Goal: Task Accomplishment & Management: Use online tool/utility

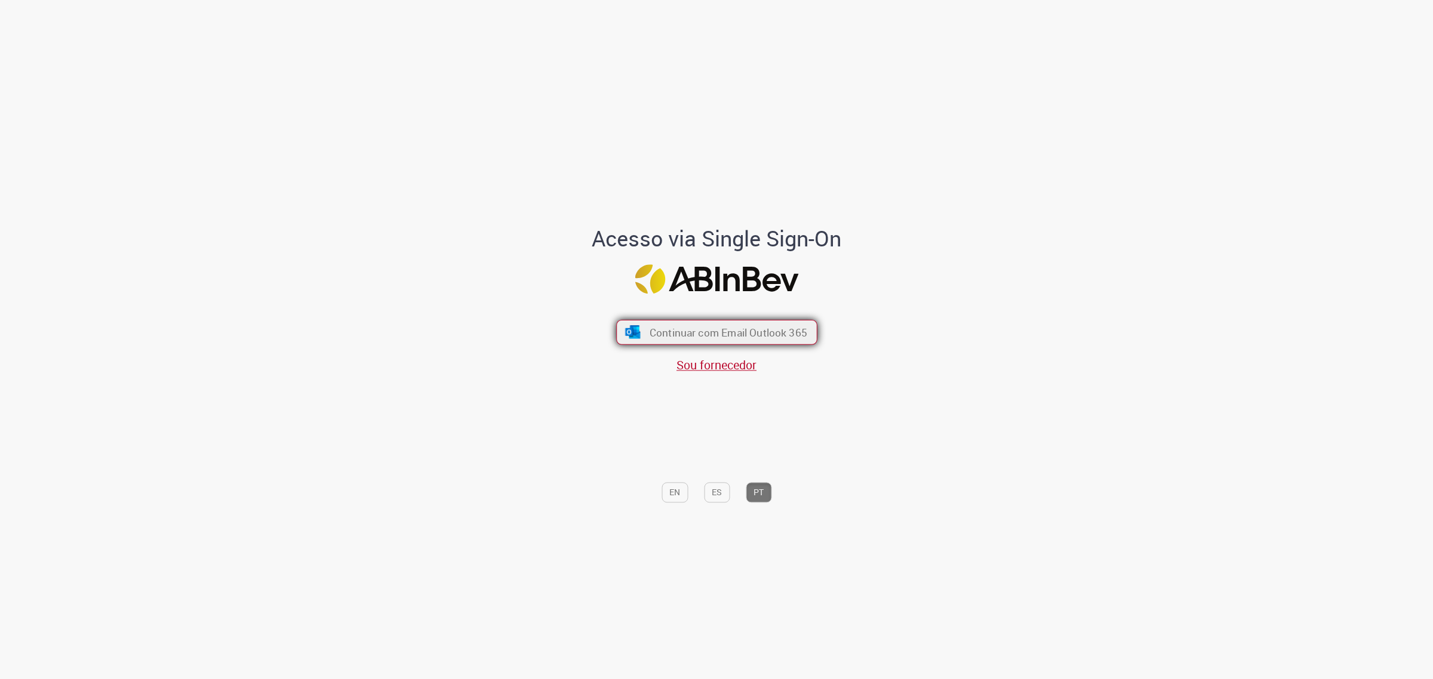
click at [691, 334] on span "Continuar com Email Outlook 365" at bounding box center [728, 332] width 158 height 14
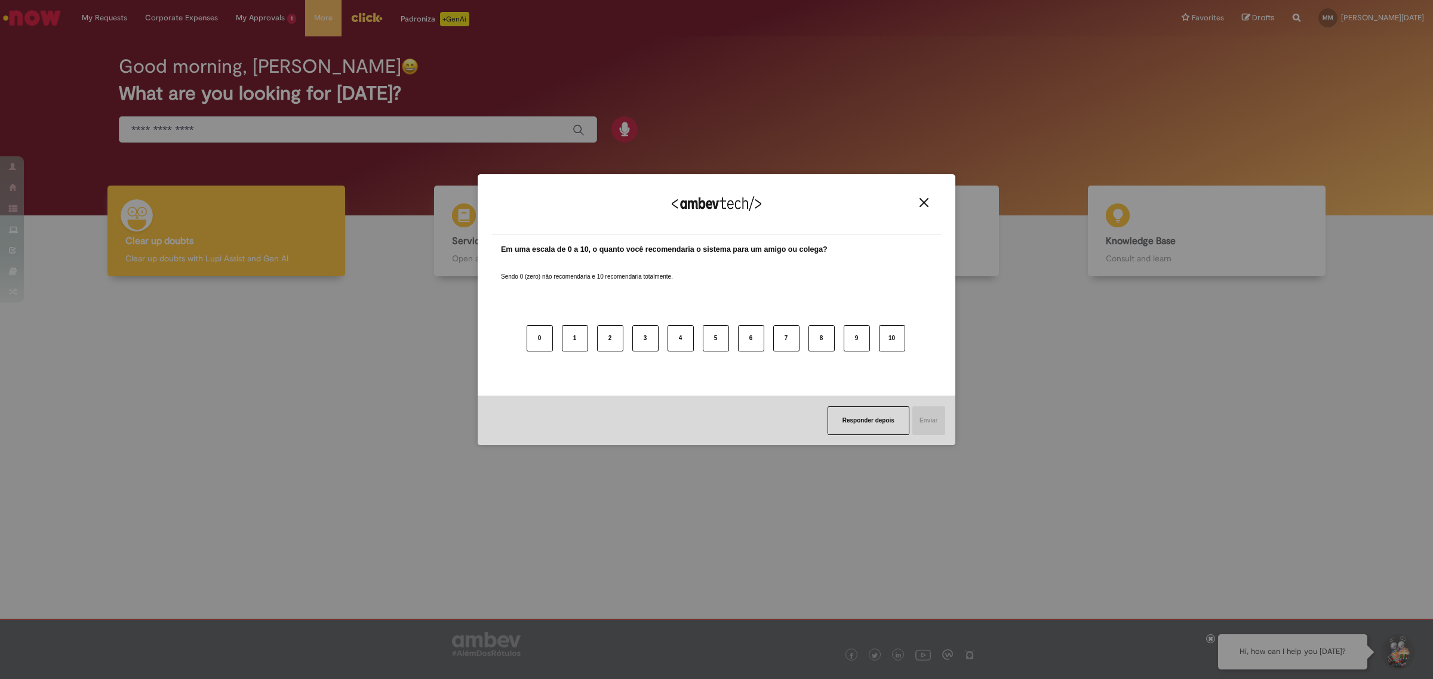
click at [919, 210] on div "Agradecemos seu feedback!" at bounding box center [716, 212] width 449 height 47
click at [923, 201] on img "Close" at bounding box center [923, 202] width 9 height 9
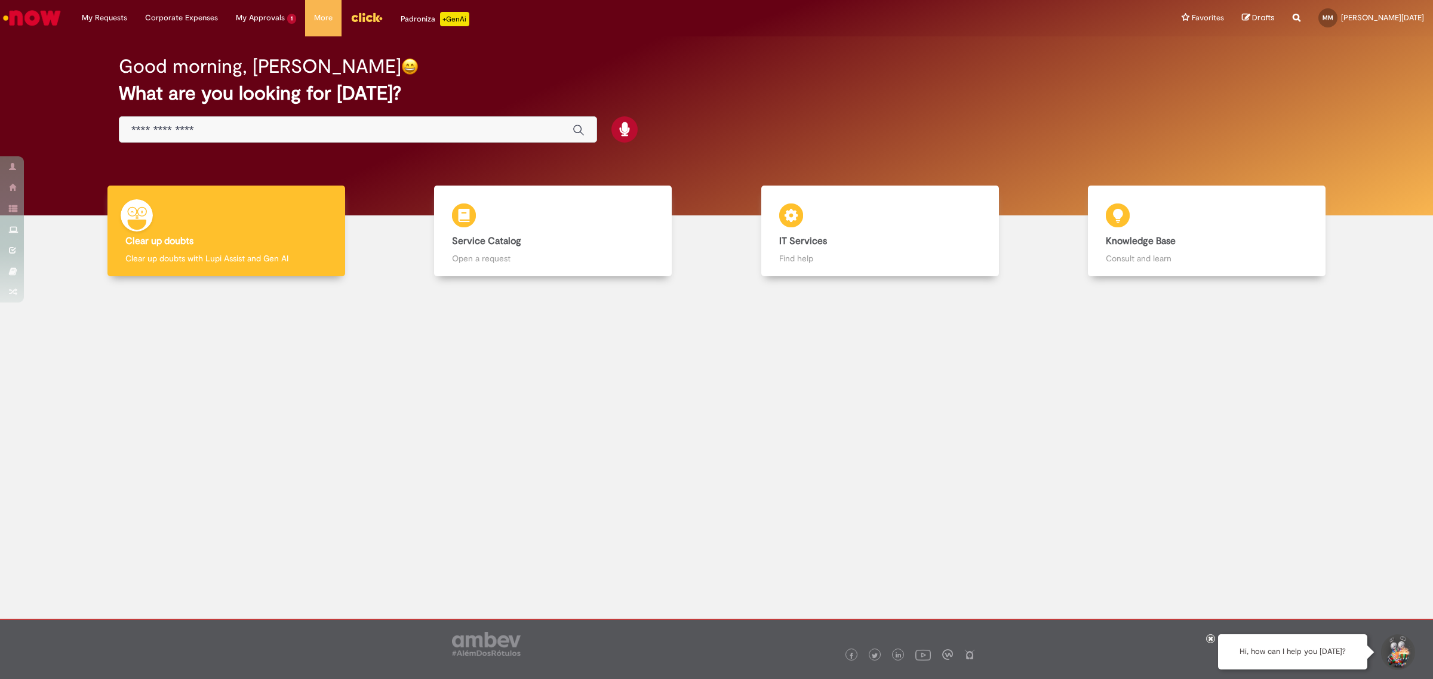
click at [244, 126] on input "Just type here" at bounding box center [345, 131] width 429 height 14
type input "**********"
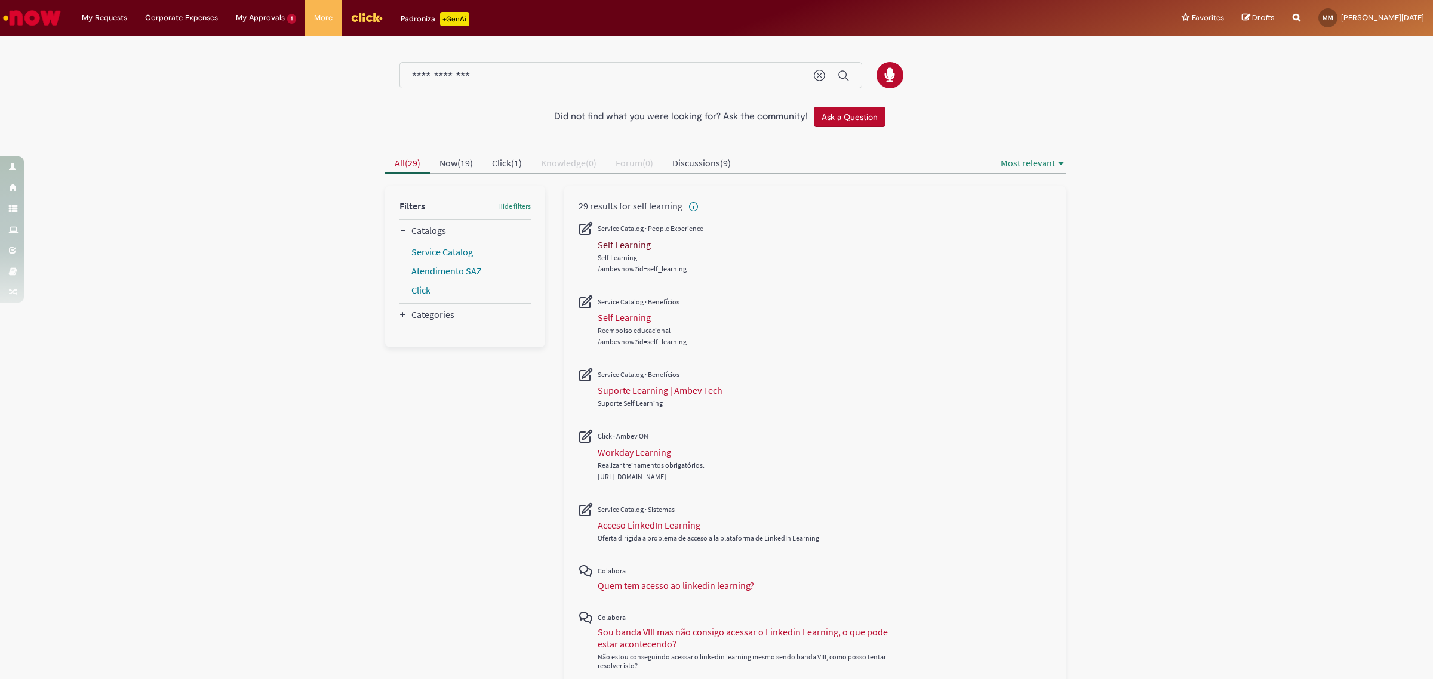
click at [609, 249] on div "Self Learning" at bounding box center [624, 245] width 53 height 12
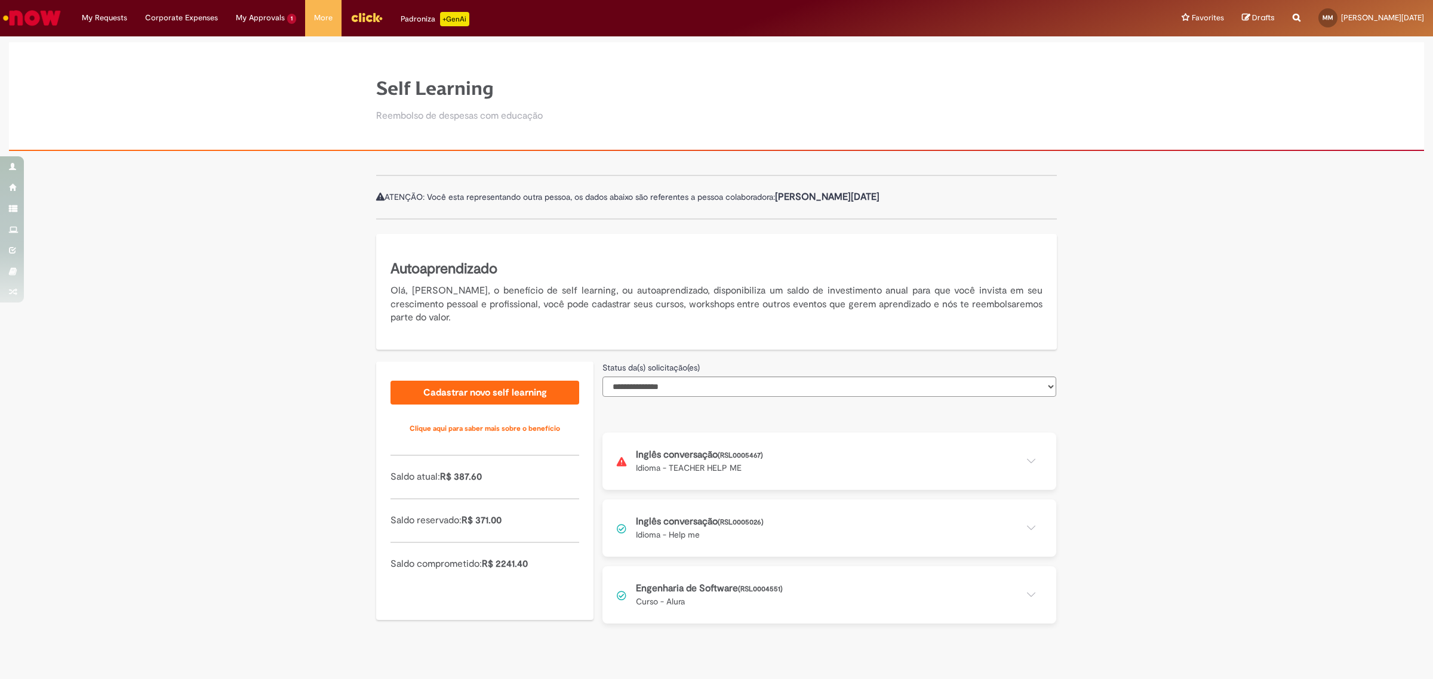
click at [726, 466] on button at bounding box center [829, 461] width 454 height 57
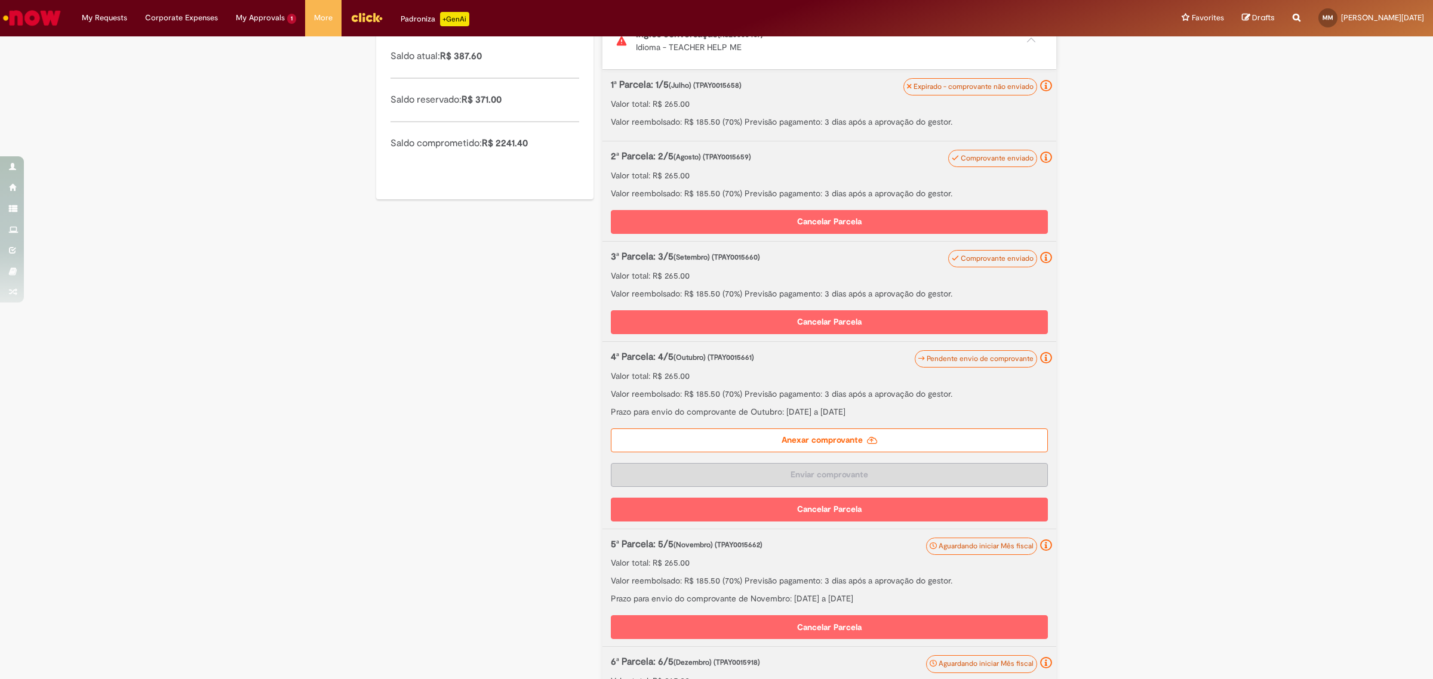
scroll to position [448, 0]
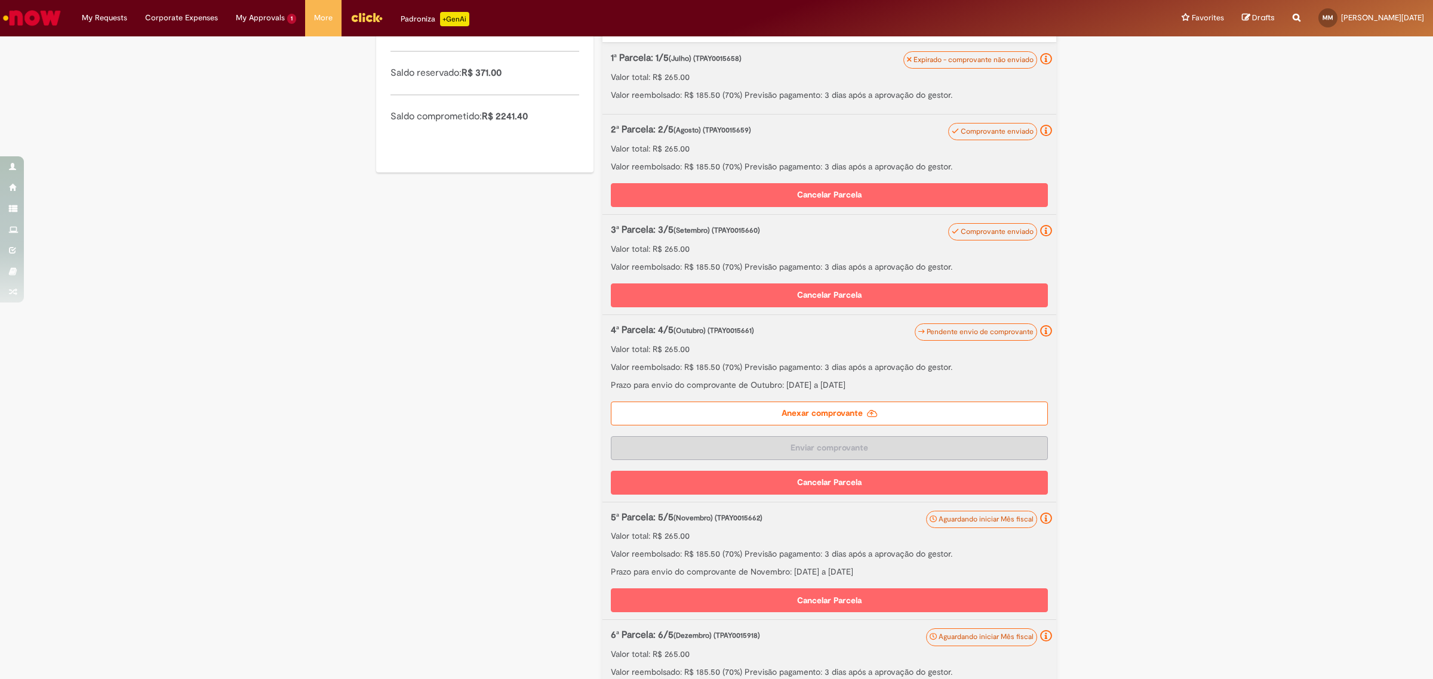
click at [882, 411] on label "Anexar comprovante" at bounding box center [829, 414] width 437 height 24
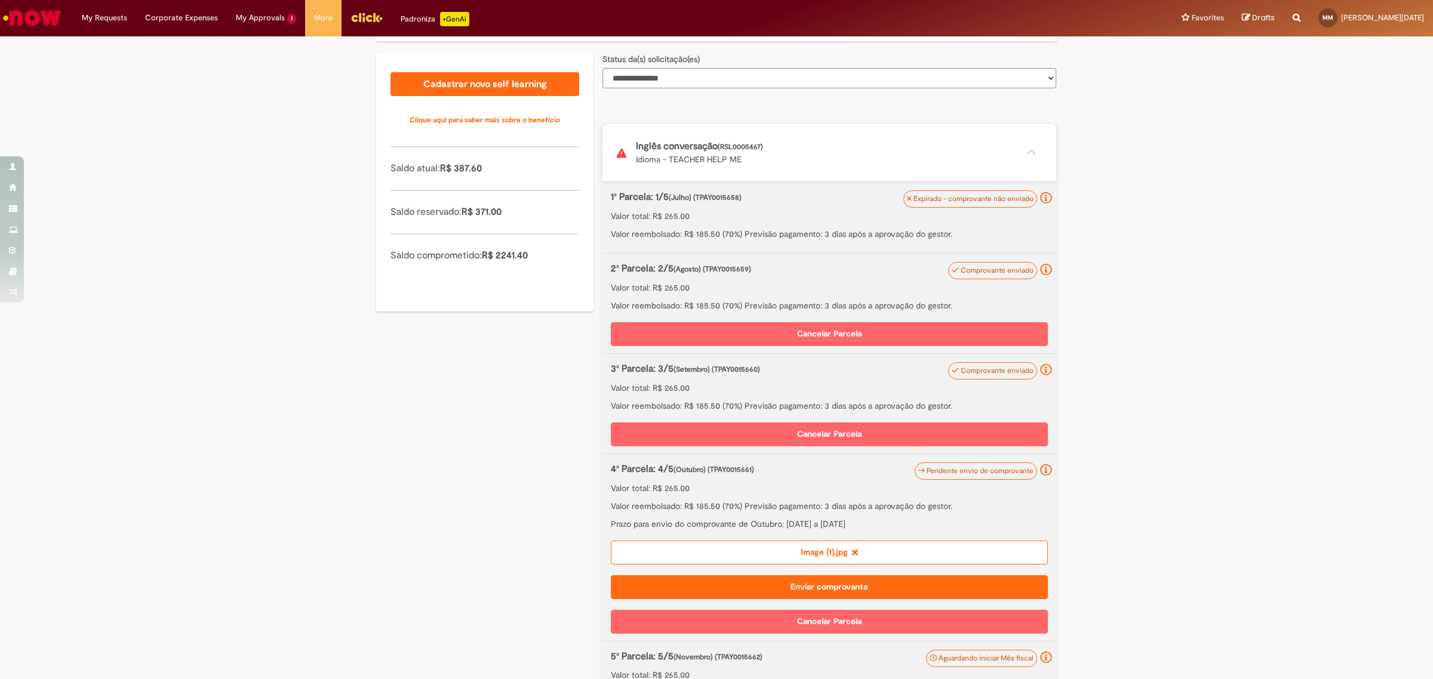
scroll to position [383, 0]
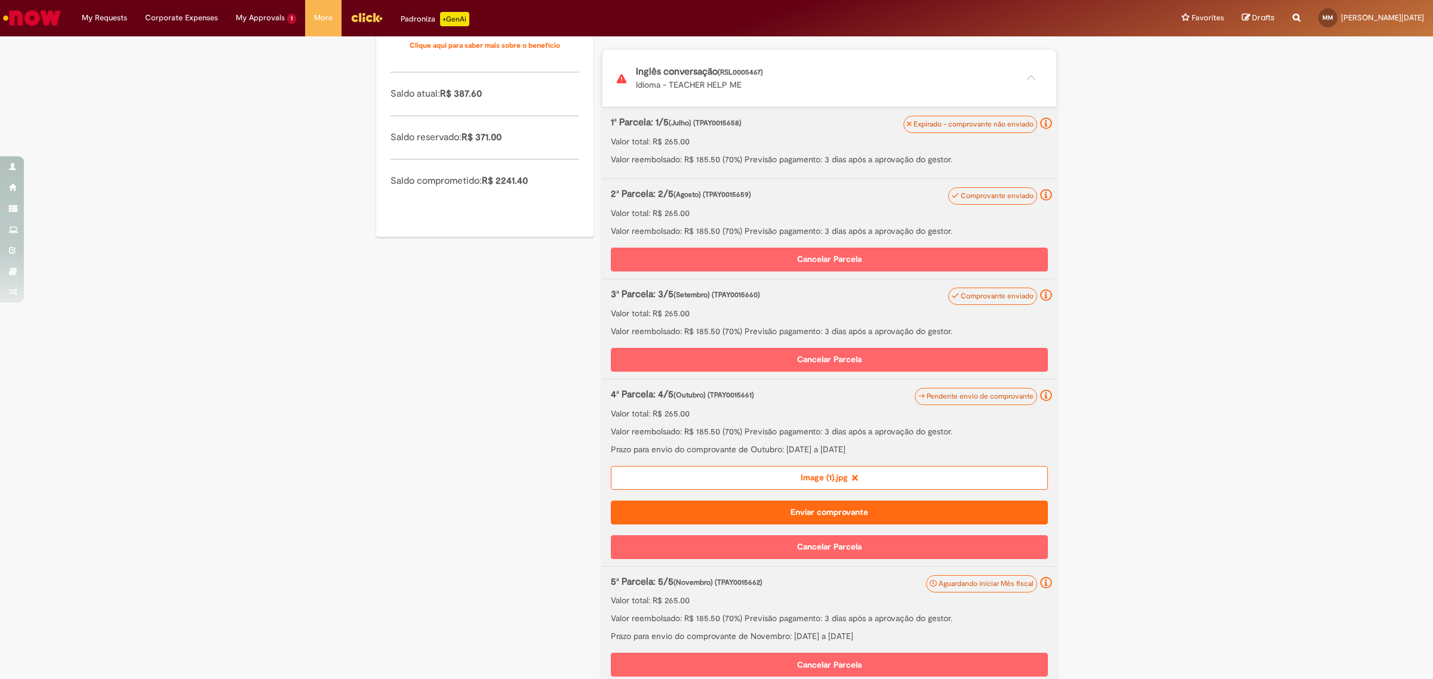
click at [903, 512] on button "Enviar comprovante" at bounding box center [829, 513] width 437 height 24
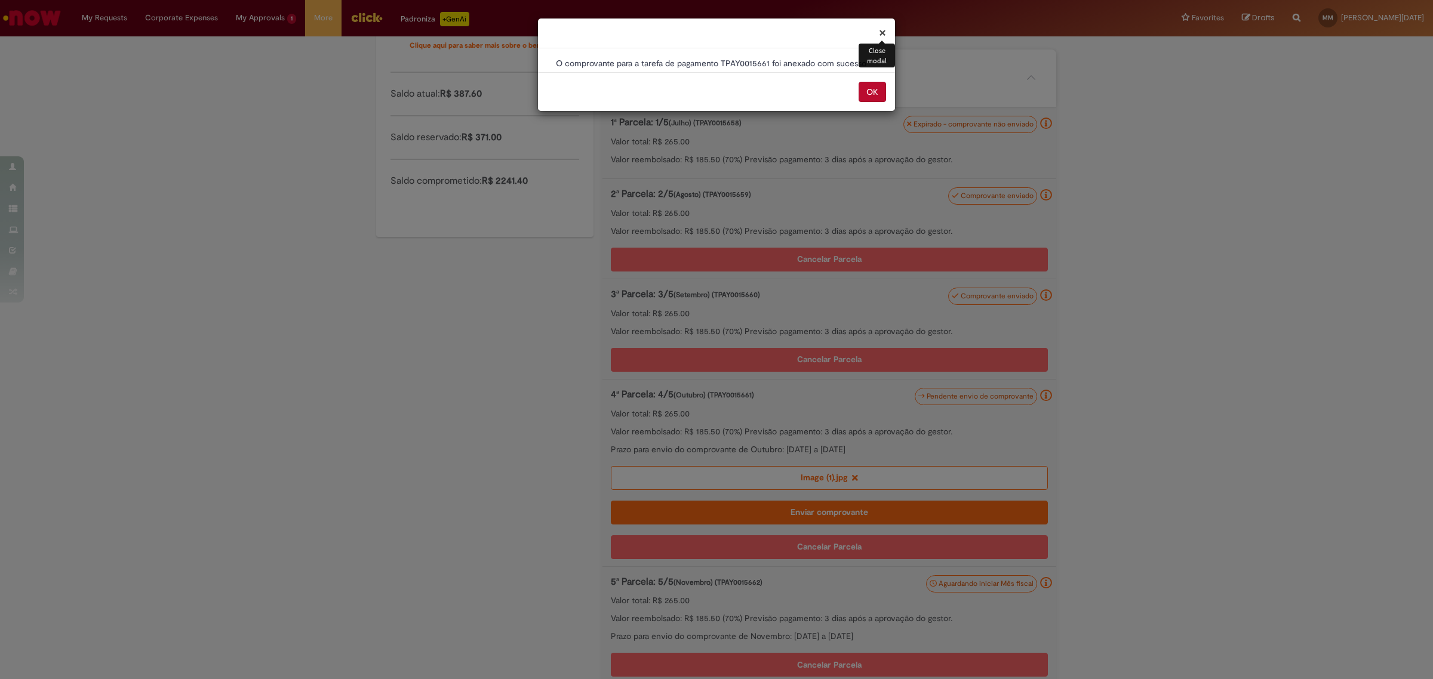
click at [869, 93] on button "OK" at bounding box center [871, 92] width 27 height 20
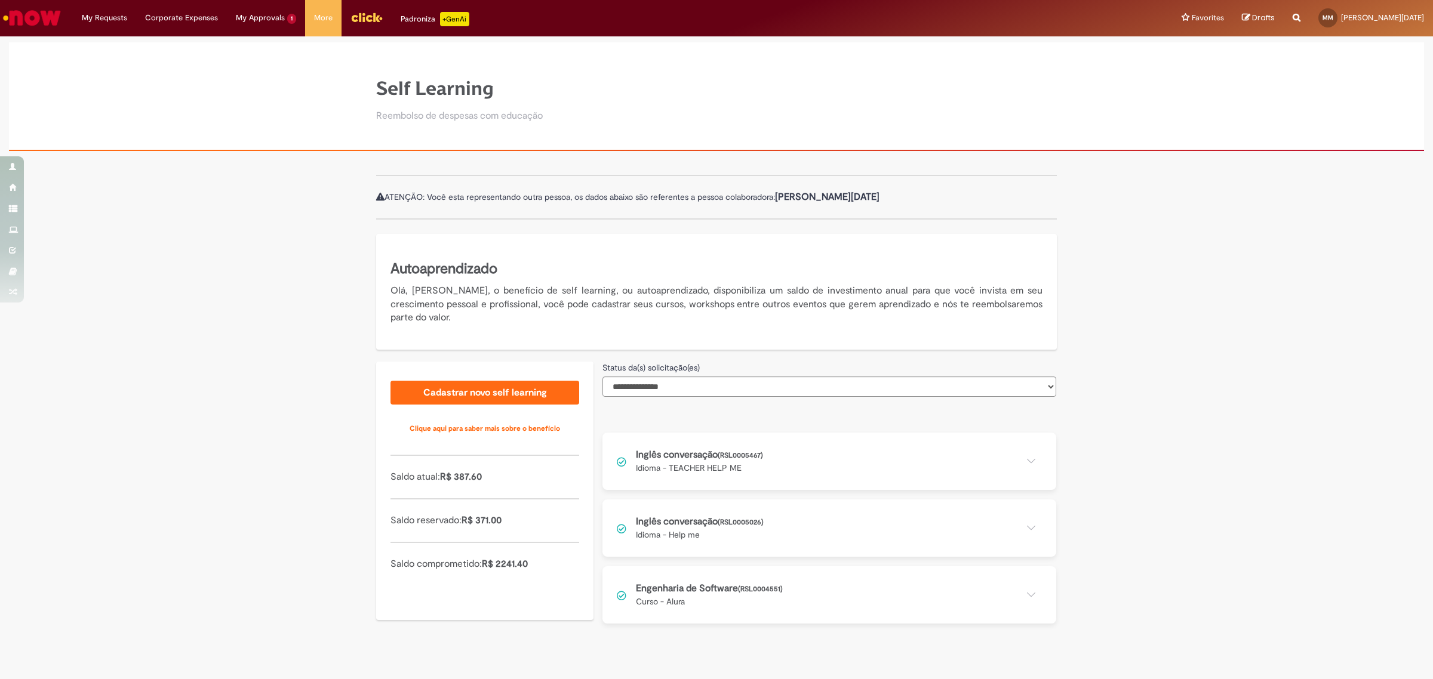
click at [827, 458] on button at bounding box center [829, 461] width 454 height 57
